Goal: Information Seeking & Learning: Learn about a topic

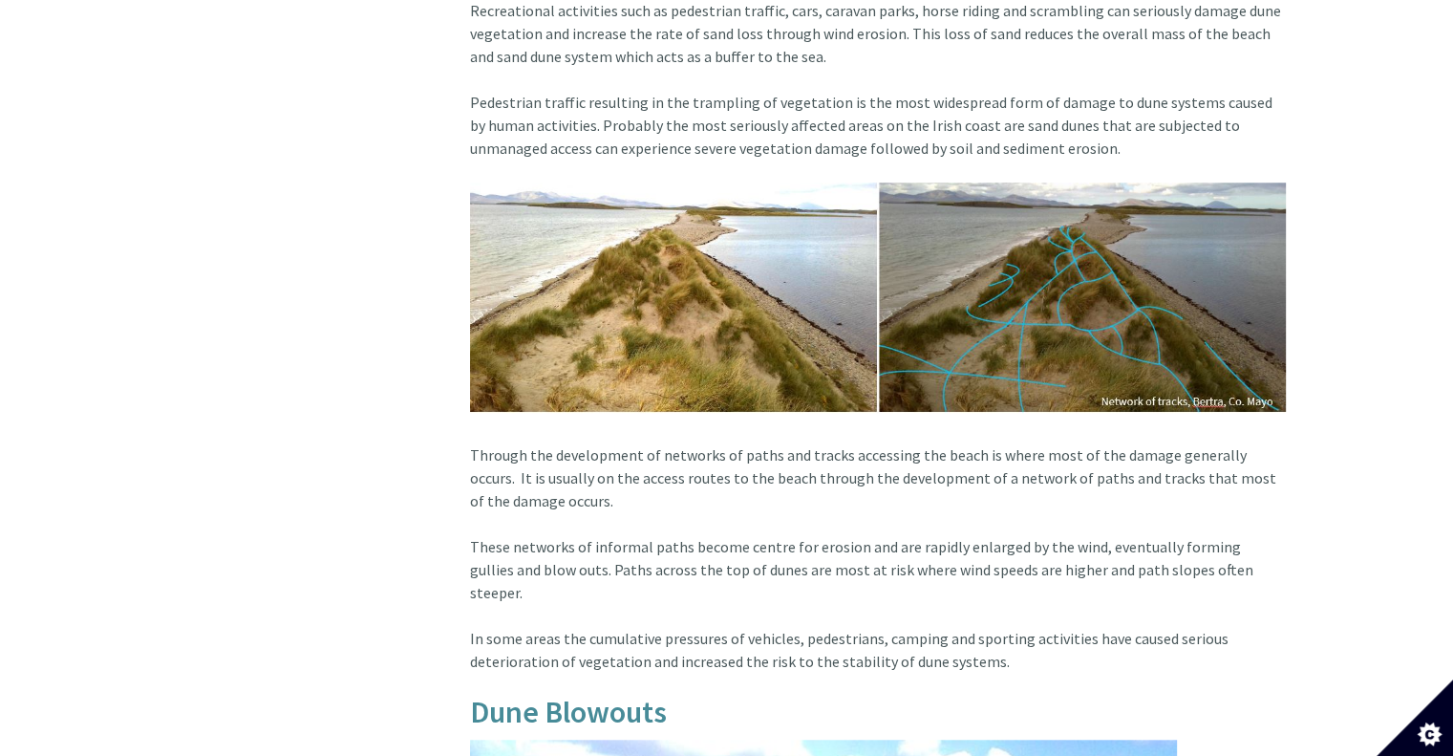
scroll to position [1447, 0]
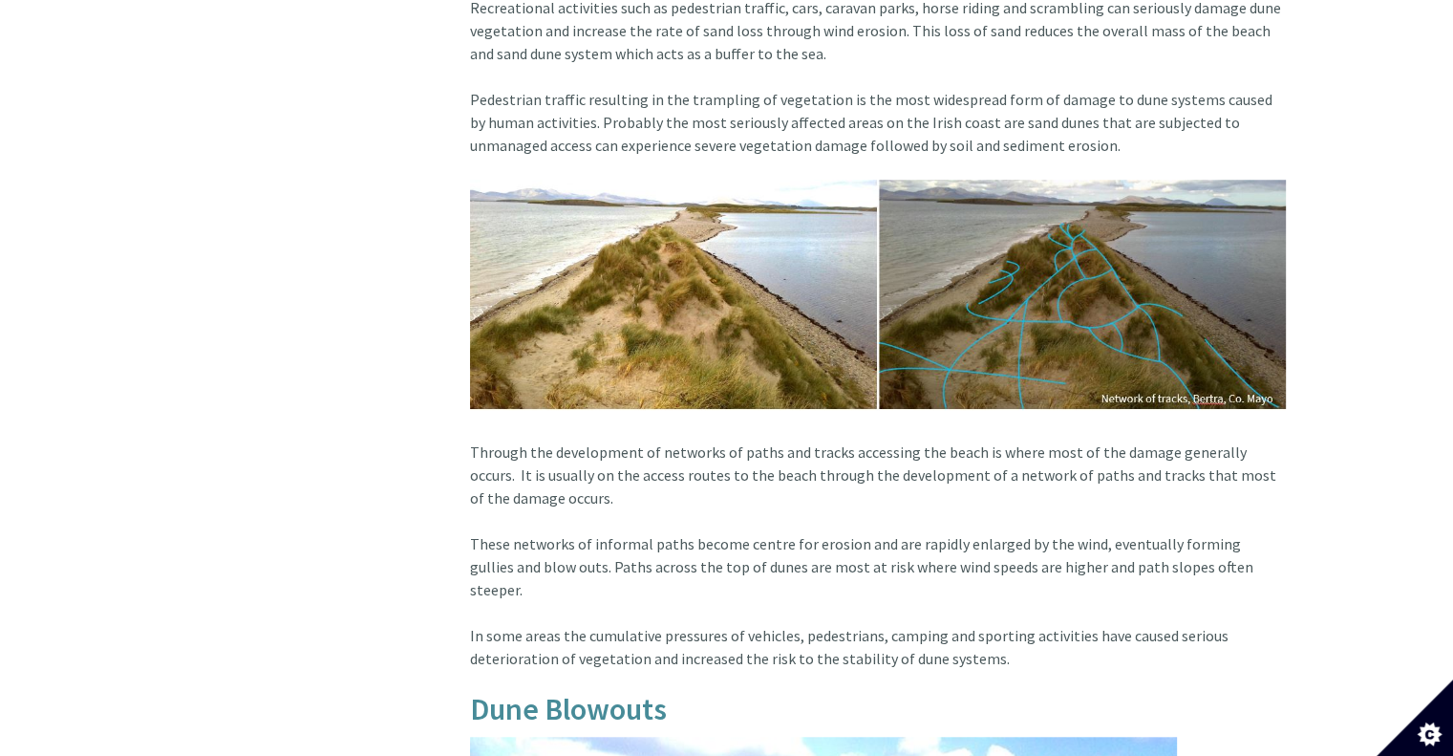
click at [1246, 254] on img at bounding box center [878, 295] width 816 height 230
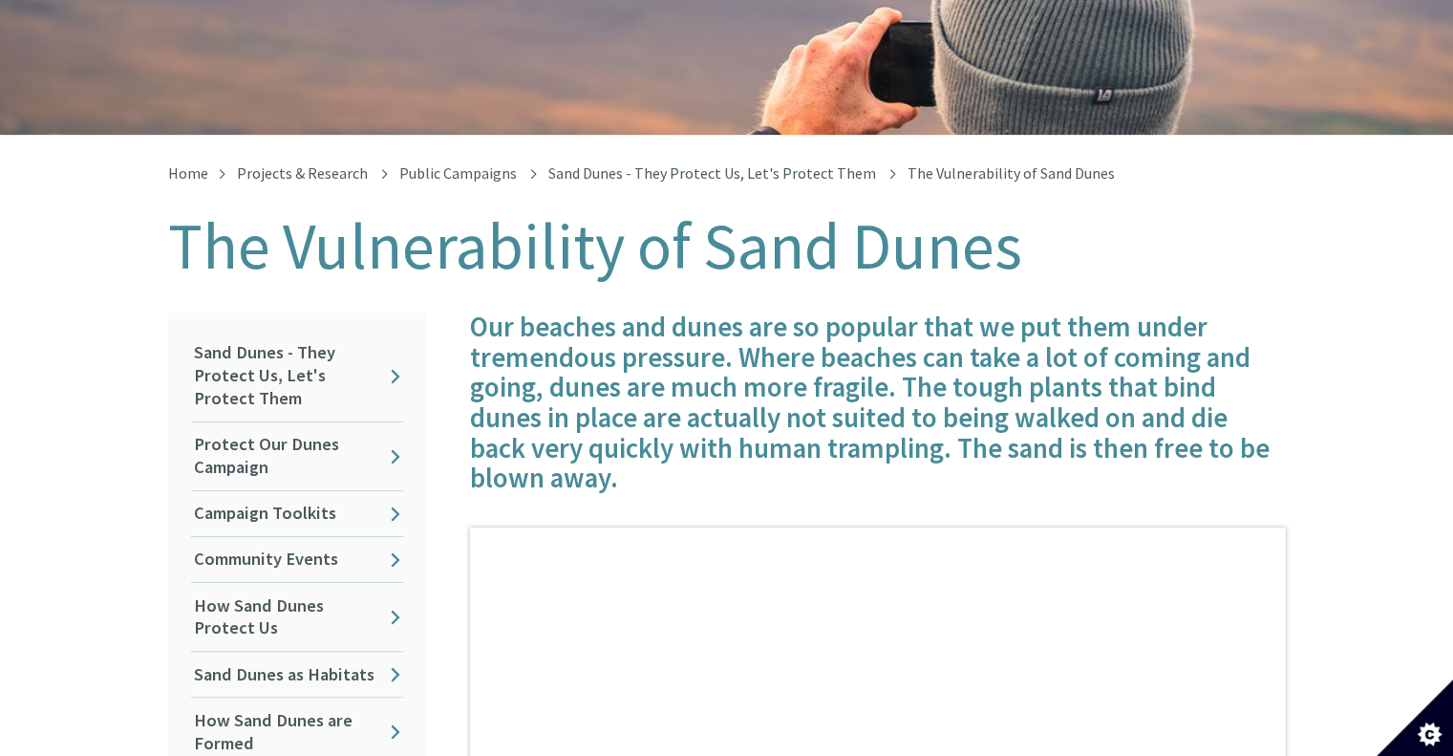
scroll to position [268, 0]
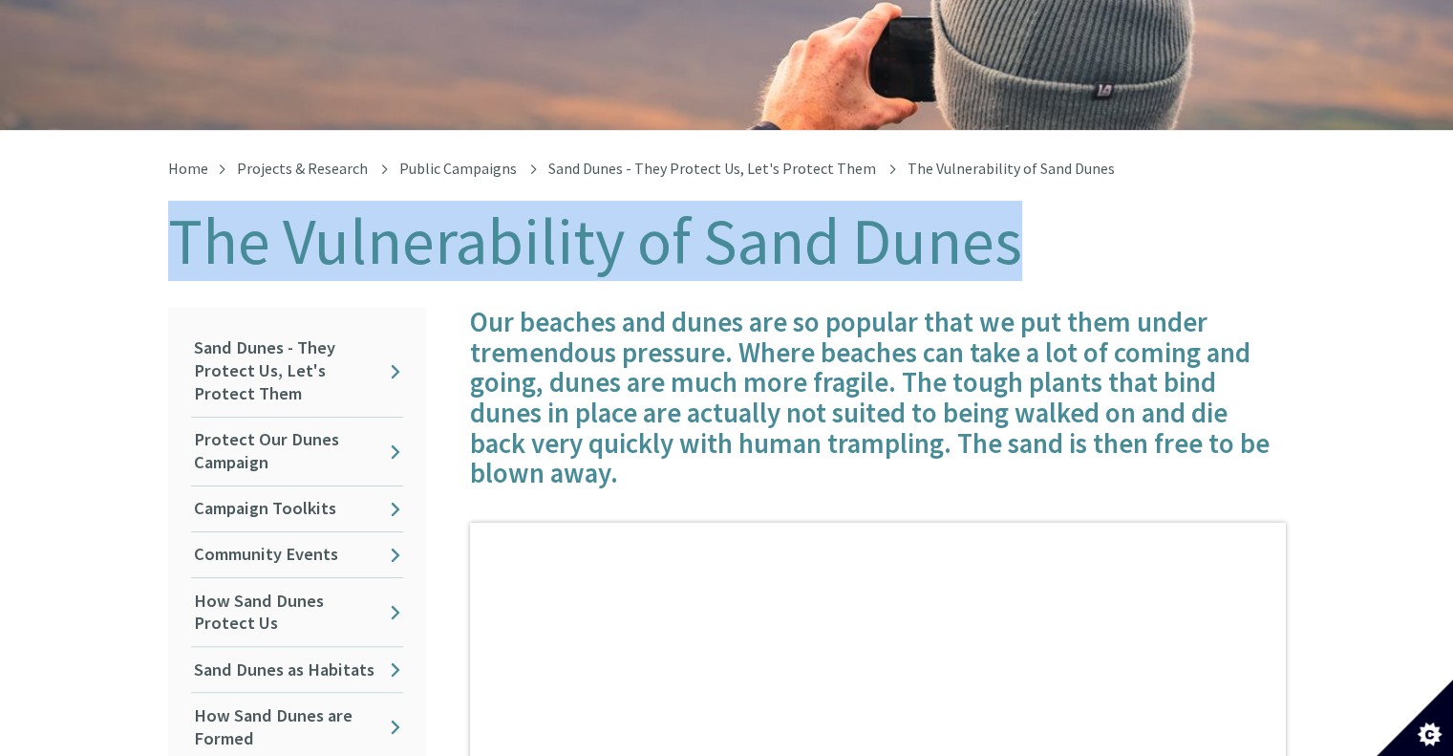
drag, startPoint x: 1017, startPoint y: 247, endPoint x: 181, endPoint y: 246, distance: 836.2
click at [181, 246] on h1 "The Vulnerability of Sand Dunes" at bounding box center [727, 241] width 1118 height 71
copy h1 "The Vulnerability of Sand Dunes"
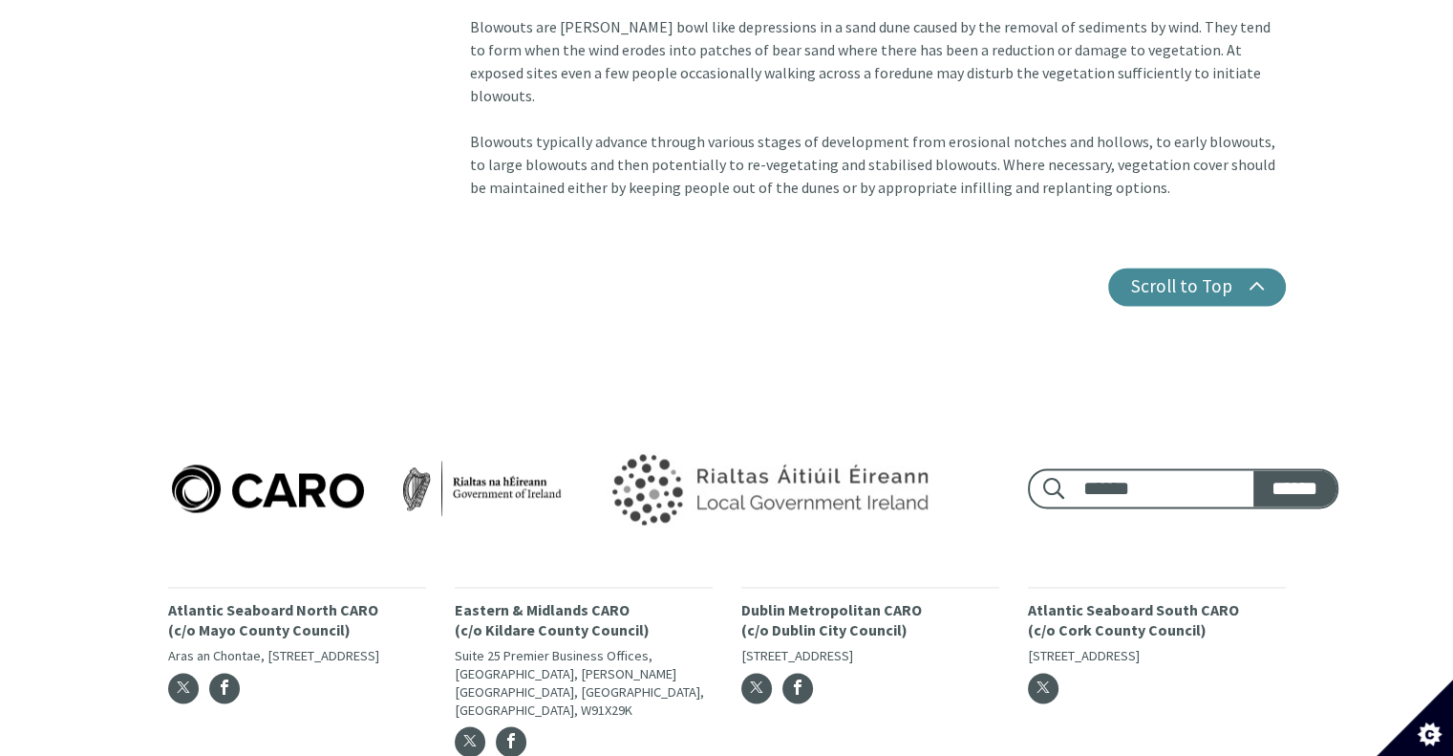
scroll to position [2764, 0]
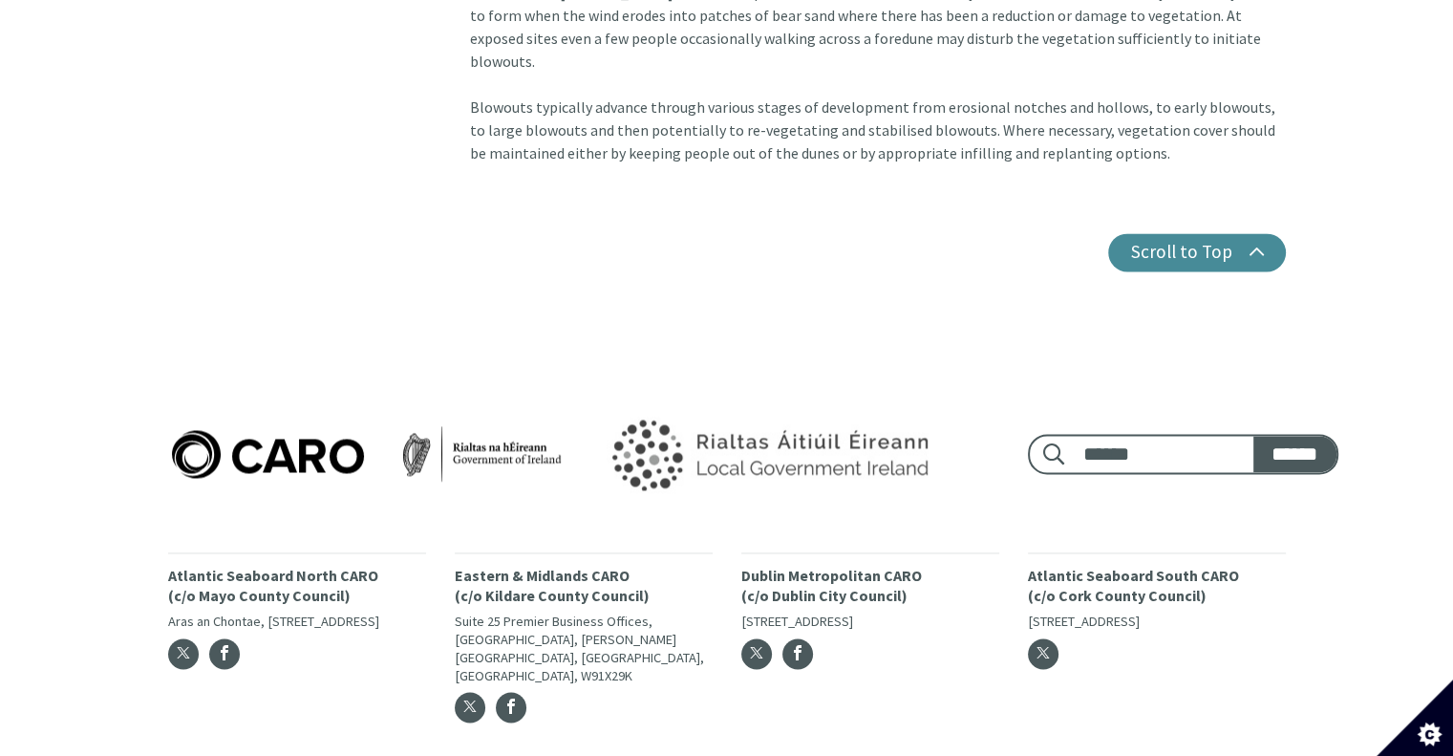
click at [1276, 455] on div "Footer search: ****** ****** Atlantic Seaboard North CARO (c/o Mayo County Coun…" at bounding box center [727, 564] width 1147 height 341
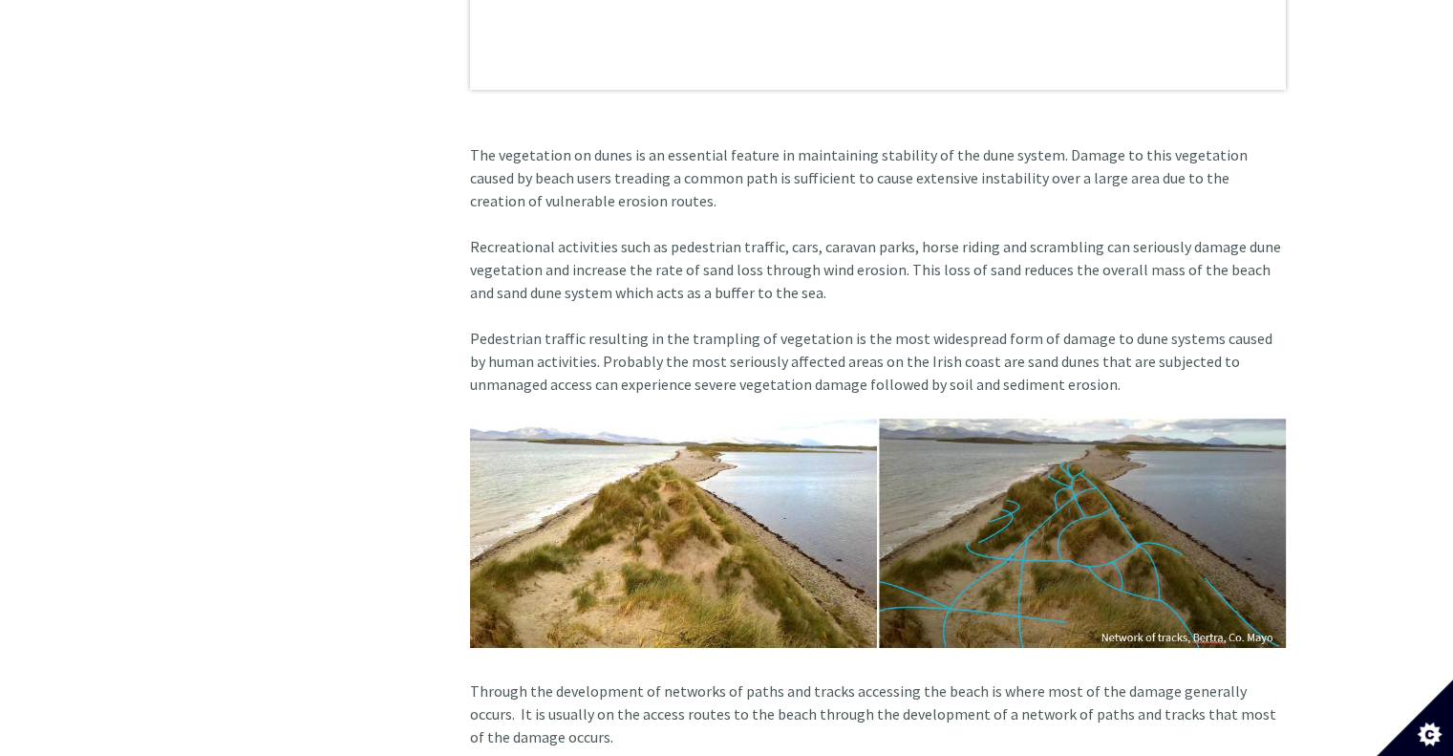
scroll to position [1204, 0]
